Goal: Check status: Check status

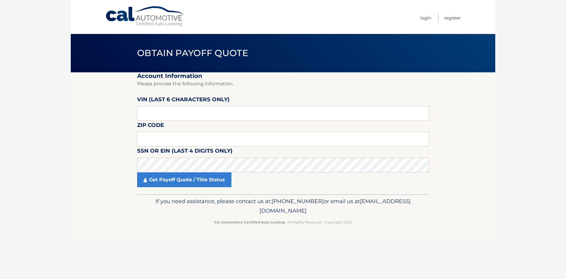
click at [149, 101] on label "VIN (last 6 characters only)" at bounding box center [183, 100] width 93 height 11
click at [152, 116] on input "text" at bounding box center [283, 113] width 292 height 15
type input "221244"
type input "19609"
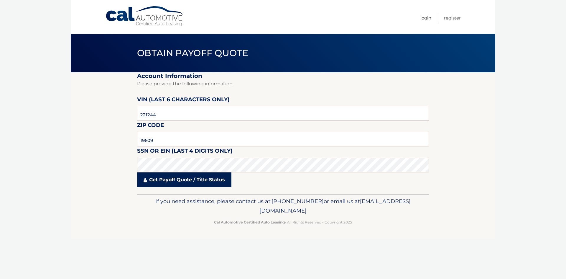
click at [171, 180] on link "Get Payoff Quote / Title Status" at bounding box center [184, 179] width 94 height 15
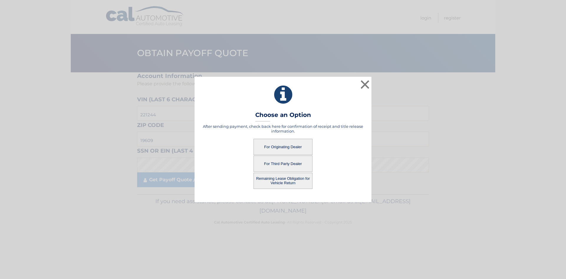
click at [303, 147] on button "For Originating Dealer" at bounding box center [282, 147] width 59 height 16
click at [281, 146] on button "For Originating Dealer" at bounding box center [282, 147] width 59 height 16
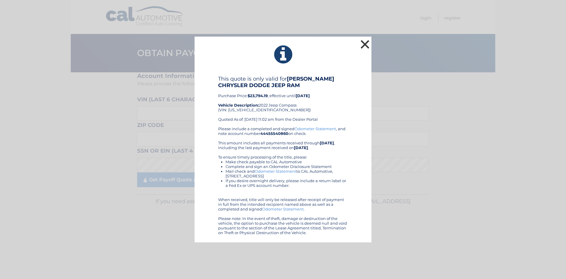
click at [364, 45] on button "×" at bounding box center [365, 44] width 12 height 12
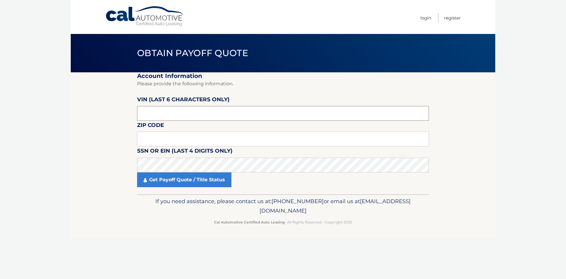
drag, startPoint x: 157, startPoint y: 109, endPoint x: 154, endPoint y: 111, distance: 4.0
click at [157, 110] on input "text" at bounding box center [283, 113] width 292 height 15
type input "221244"
type input "19609"
drag, startPoint x: 222, startPoint y: 177, endPoint x: 232, endPoint y: 182, distance: 11.6
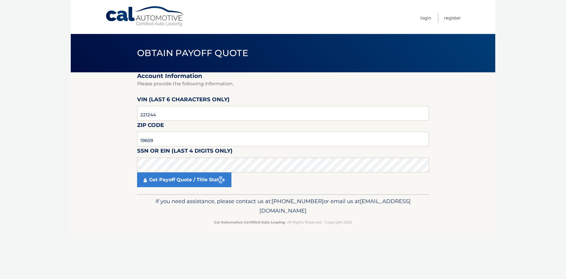
click at [220, 177] on link "Get Payoff Quote / Title Status" at bounding box center [184, 179] width 94 height 15
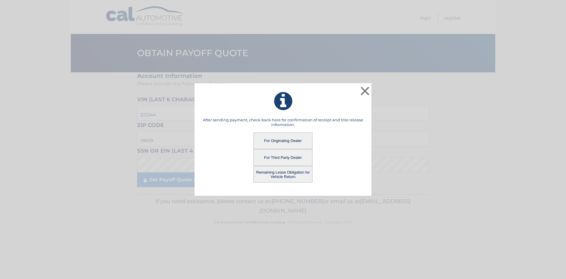
click at [286, 174] on button "Remaining Lease Obligation for Vehicle Return" at bounding box center [282, 174] width 59 height 16
click at [286, 177] on button "Remaining Lease Obligation for Vehicle Return" at bounding box center [282, 174] width 59 height 16
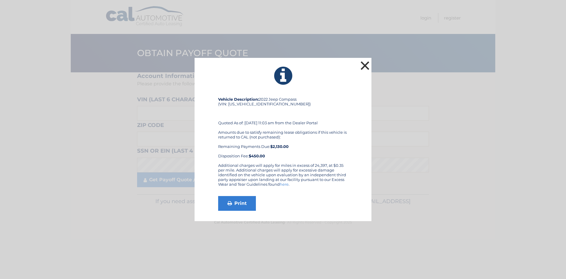
click at [363, 60] on button "×" at bounding box center [365, 66] width 12 height 12
